Goal: Task Accomplishment & Management: Complete application form

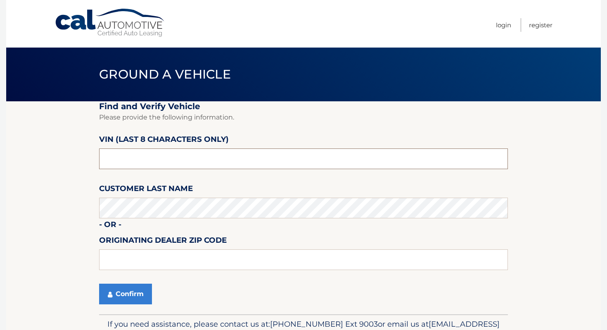
click at [262, 156] on input "text" at bounding box center [303, 158] width 409 height 21
type input "ph244041"
click at [140, 286] on button "Confirm" at bounding box center [125, 293] width 53 height 21
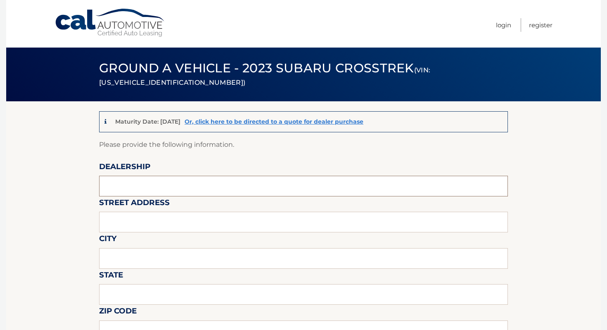
click at [176, 180] on input "text" at bounding box center [303, 186] width 409 height 21
type input "Island Chevrolet"
click at [138, 226] on input "text" at bounding box center [303, 222] width 409 height 21
type input "1590 hylan blvd"
click at [179, 251] on input "text" at bounding box center [303, 258] width 409 height 21
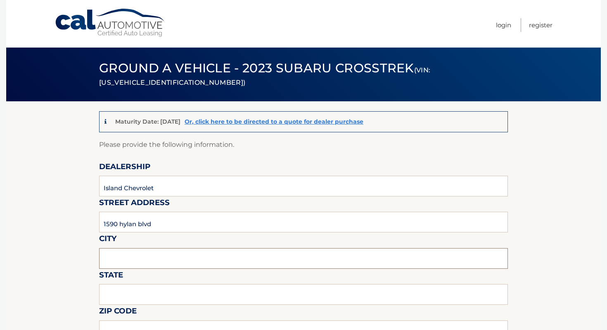
type input "[GEOGRAPHIC_DATA]"
type input "NY"
type input "10305"
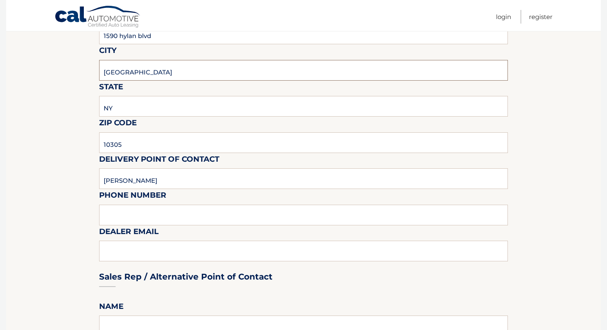
scroll to position [199, 0]
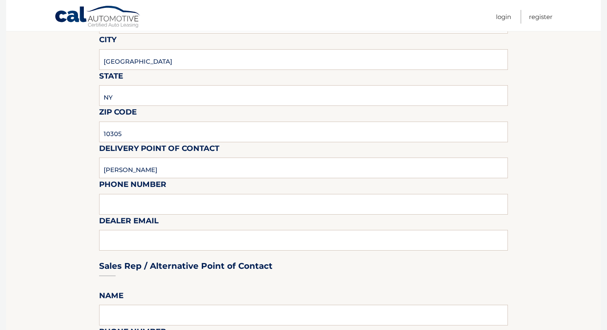
click at [179, 171] on input "[PERSON_NAME]" at bounding box center [303, 167] width 409 height 21
type input "[PERSON_NAME]"
click at [163, 207] on input "text" at bounding box center [303, 204] width 409 height 21
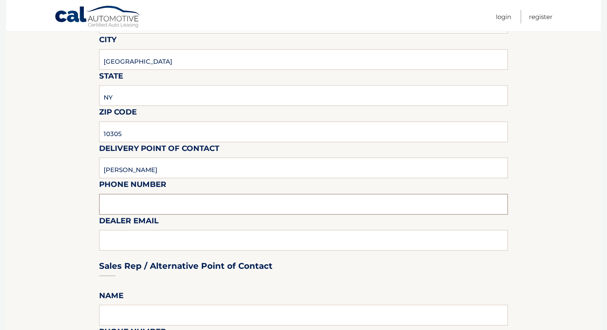
type input "7323792810"
type input "[EMAIL_ADDRESS][DOMAIN_NAME]"
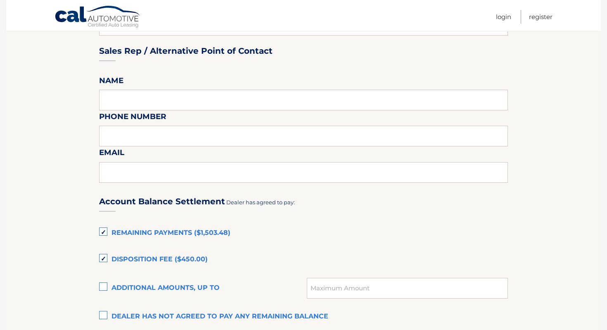
scroll to position [467, 0]
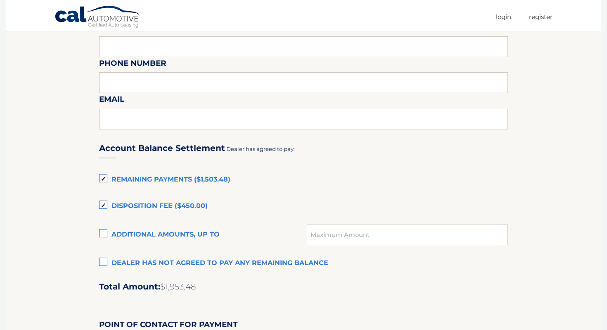
click at [176, 199] on label "Disposition Fee ($450.00)" at bounding box center [303, 206] width 409 height 17
click at [0, 0] on input "Disposition Fee ($450.00)" at bounding box center [0, 0] width 0 height 0
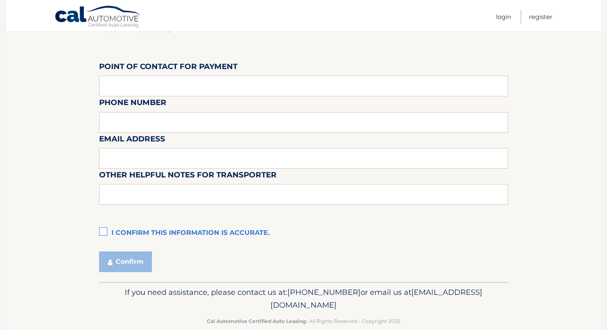
scroll to position [726, 0]
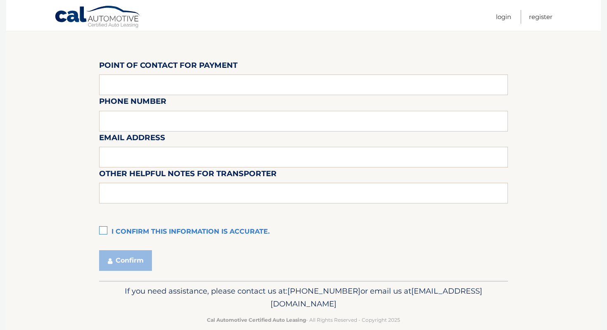
click at [234, 230] on label "I confirm this information is accurate." at bounding box center [303, 231] width 409 height 17
click at [0, 0] on input "I confirm this information is accurate." at bounding box center [0, 0] width 0 height 0
click at [114, 262] on button "Confirm" at bounding box center [125, 260] width 53 height 21
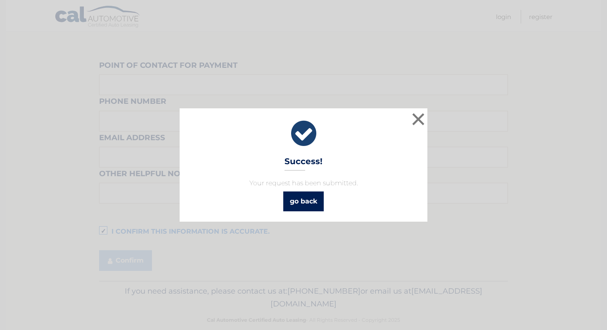
click at [317, 207] on link "go back" at bounding box center [303, 201] width 40 height 20
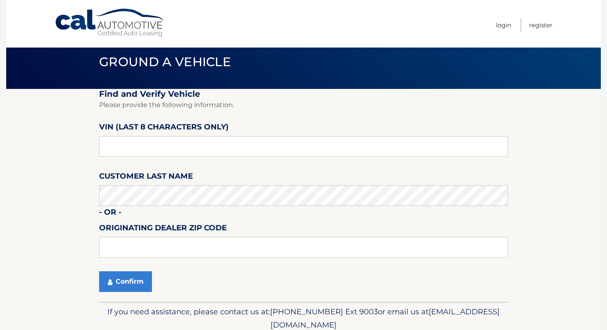
scroll to position [47, 0]
